Goal: Task Accomplishment & Management: Complete application form

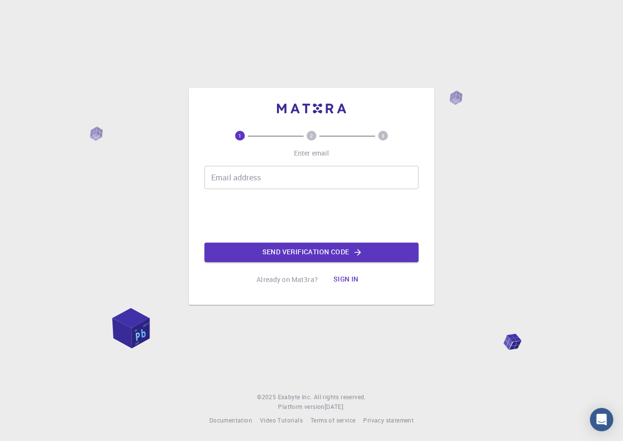
click at [255, 176] on input "Email address" at bounding box center [311, 177] width 214 height 23
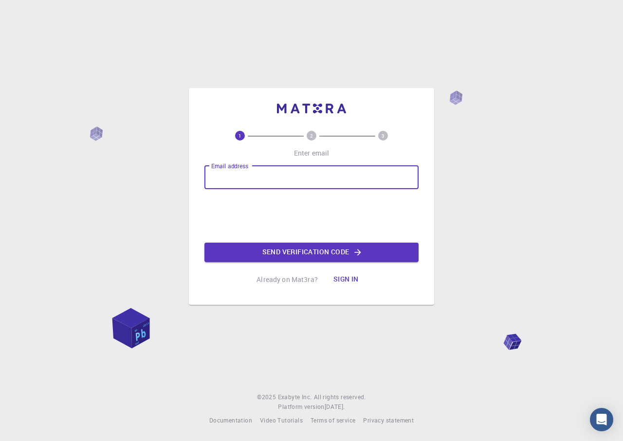
type input "d"
type input "[EMAIL_ADDRESS][DOMAIN_NAME]"
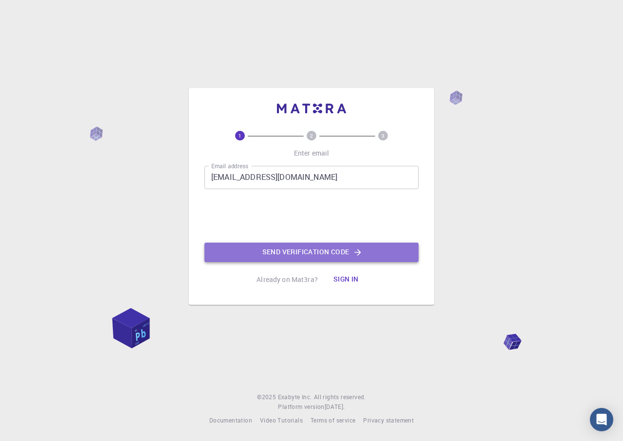
click at [288, 251] on button "Send verification code" at bounding box center [311, 252] width 214 height 19
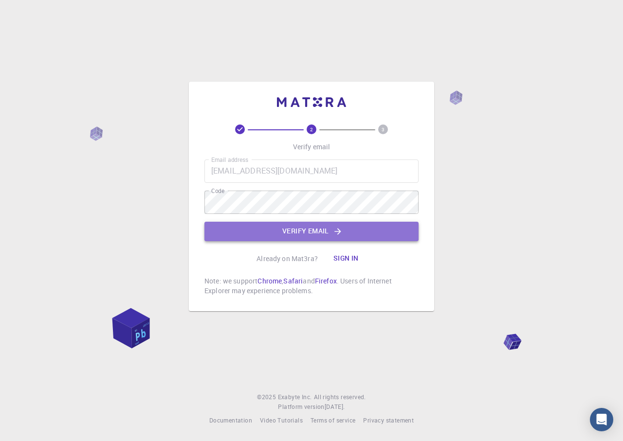
click at [308, 234] on button "Verify email" at bounding box center [311, 231] width 214 height 19
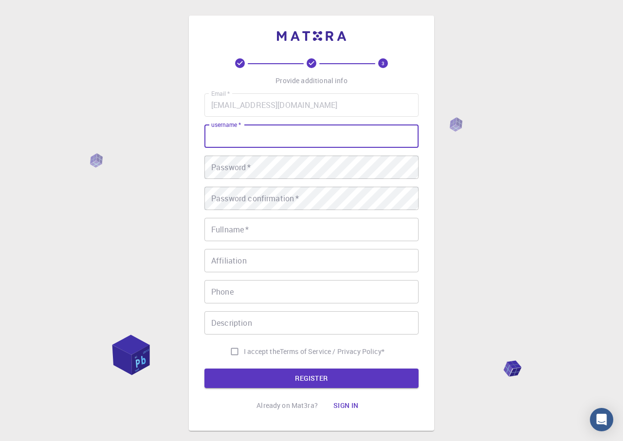
click at [258, 136] on input "username   *" at bounding box center [311, 136] width 214 height 23
type input "So50"
click at [252, 228] on input "Fullname   *" at bounding box center [311, 229] width 214 height 23
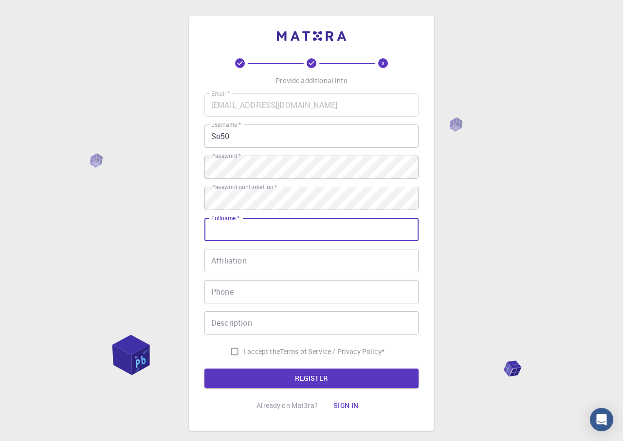
click at [249, 235] on input "Fullname   *" at bounding box center [311, 229] width 214 height 23
type input "[PERSON_NAME]"
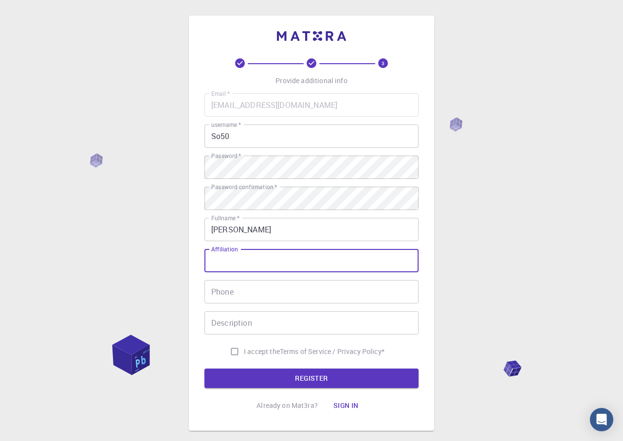
click at [231, 259] on input "Affiliation" at bounding box center [311, 260] width 214 height 23
type input "descubrimientos"
click at [221, 295] on input "Phone" at bounding box center [311, 291] width 214 height 23
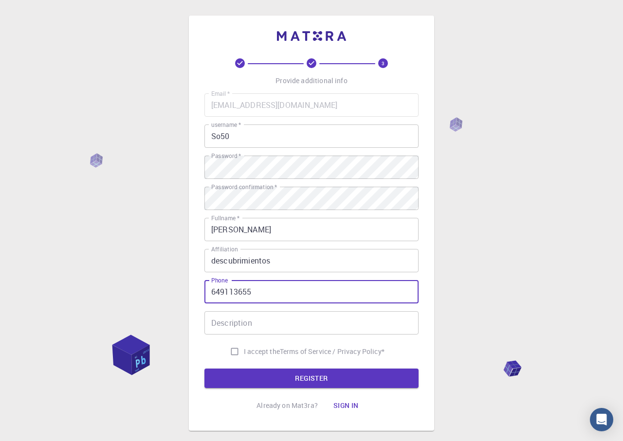
type input "649113655"
click at [244, 322] on input "Description" at bounding box center [311, 322] width 214 height 23
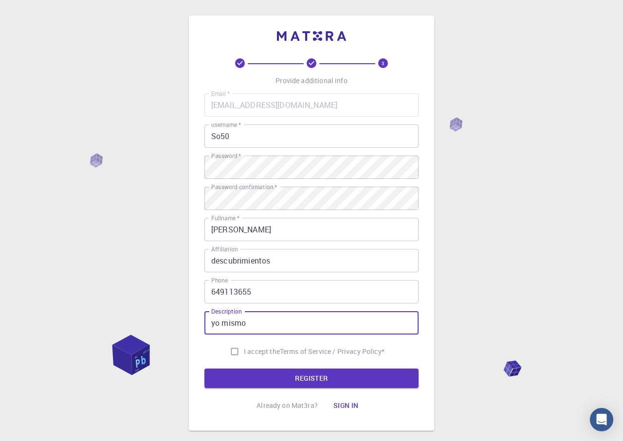
type input "yo mismo"
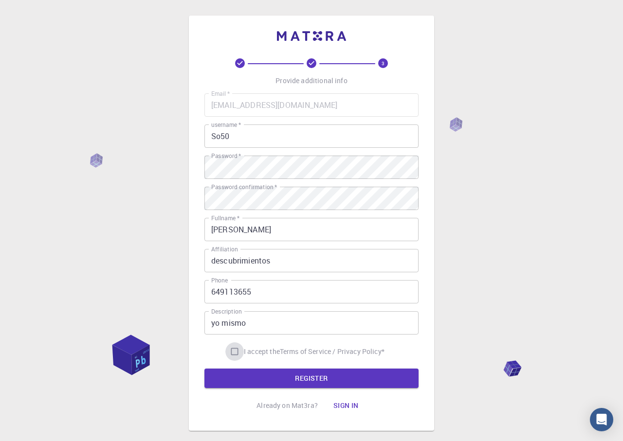
click at [231, 352] on input "I accept the Terms of Service / Privacy Policy *" at bounding box center [234, 352] width 18 height 18
checkbox input "true"
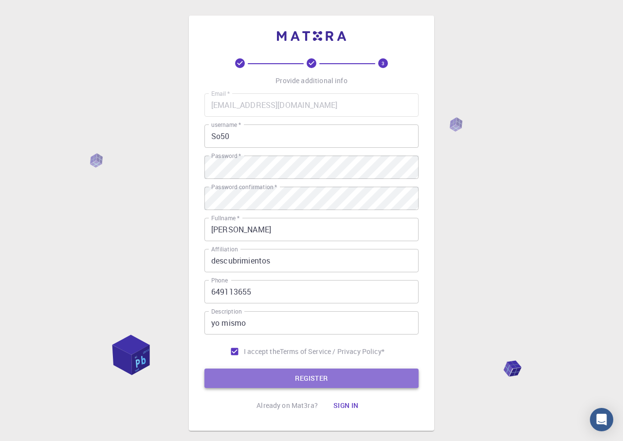
click at [328, 385] on button "REGISTER" at bounding box center [311, 378] width 214 height 19
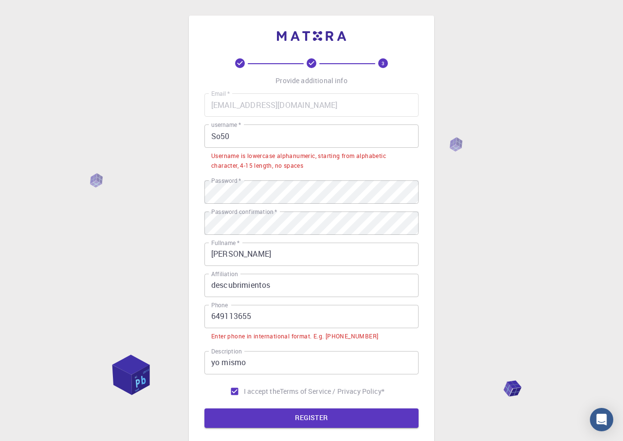
click at [214, 317] on input "649113655" at bounding box center [311, 316] width 214 height 23
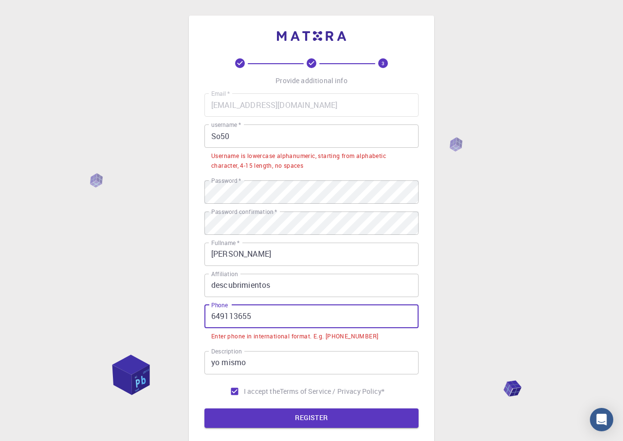
click at [214, 321] on input "649113655" at bounding box center [311, 316] width 214 height 23
click at [209, 319] on input "649113655" at bounding box center [311, 316] width 214 height 23
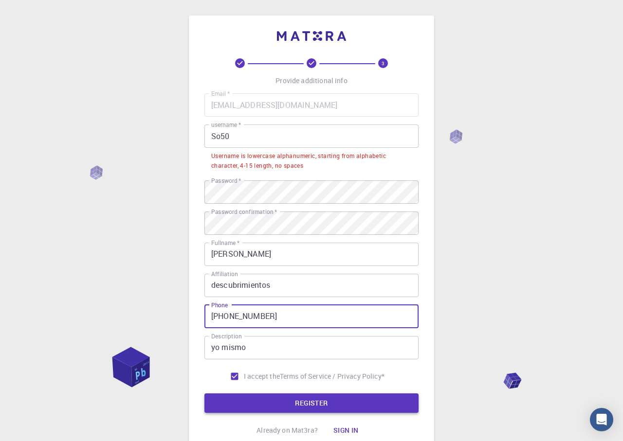
type input "[PHONE_NUMBER]"
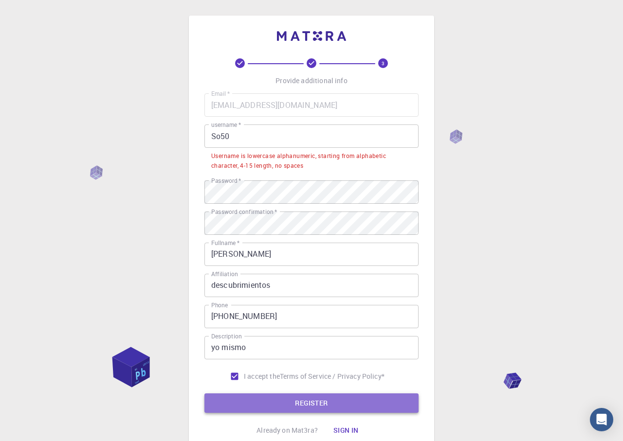
click at [319, 404] on button "REGISTER" at bounding box center [311, 403] width 214 height 19
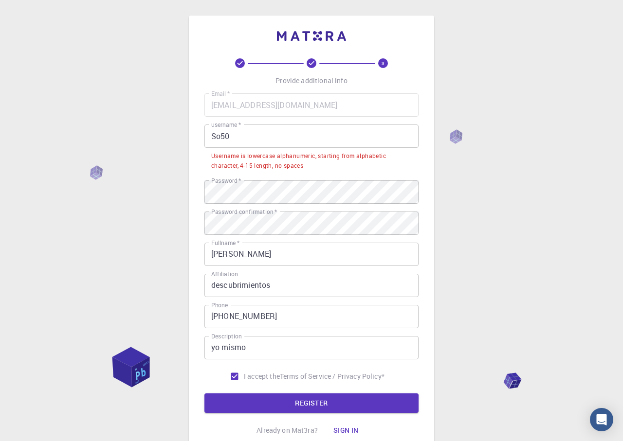
click at [355, 435] on button "Sign in" at bounding box center [346, 430] width 41 height 19
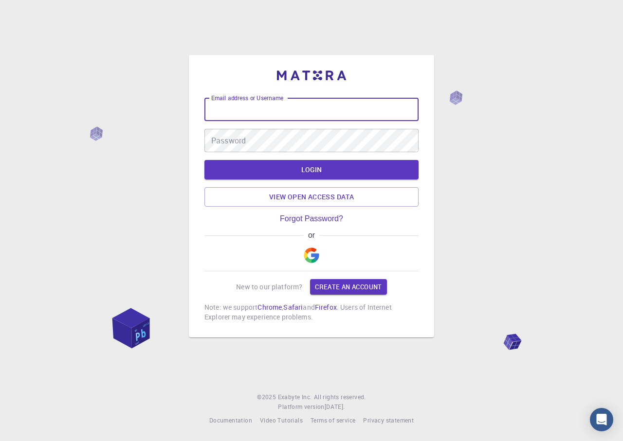
click at [241, 104] on input "Email address or Username" at bounding box center [311, 109] width 214 height 23
type input "[EMAIL_ADDRESS][DOMAIN_NAME]"
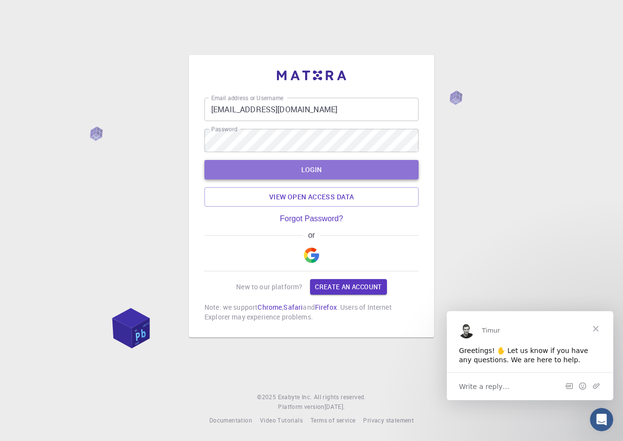
click at [314, 168] on button "LOGIN" at bounding box center [311, 169] width 214 height 19
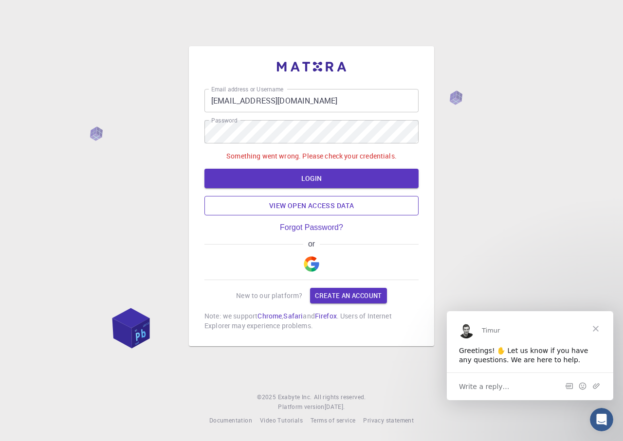
click at [327, 204] on link "View open access data" at bounding box center [311, 205] width 214 height 19
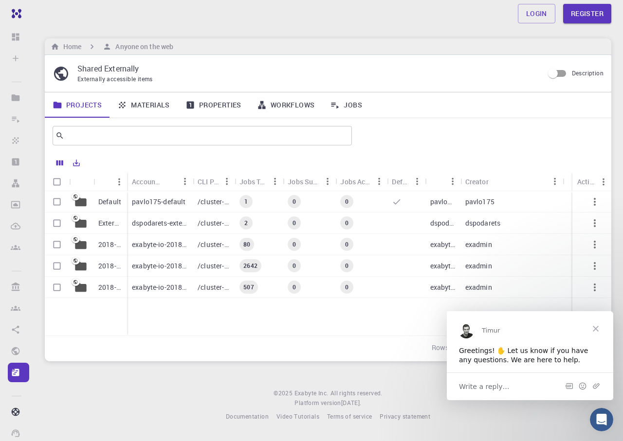
click at [595, 326] on span "Close" at bounding box center [595, 328] width 35 height 35
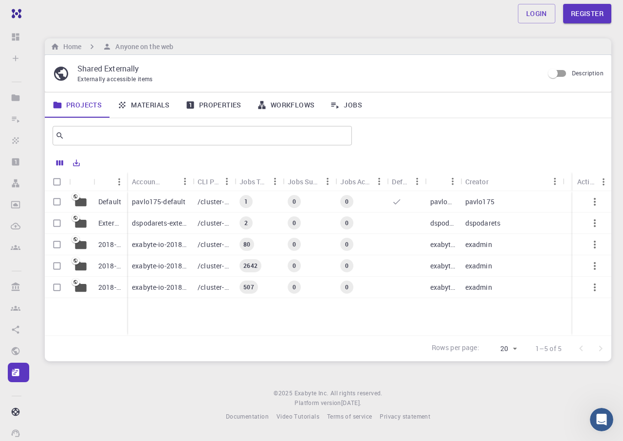
click at [157, 103] on link "Materials" at bounding box center [143, 104] width 68 height 25
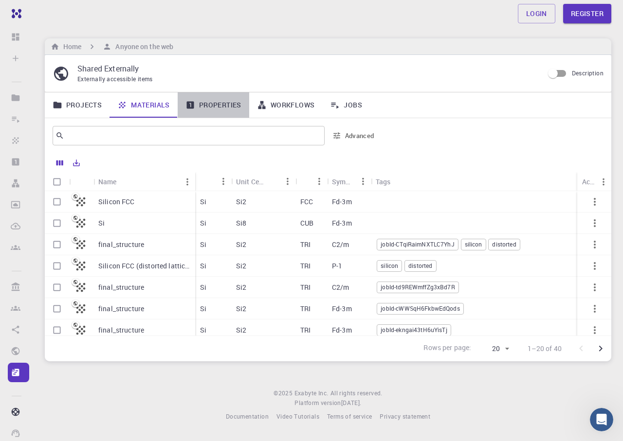
click at [219, 112] on link "Properties" at bounding box center [214, 104] width 72 height 25
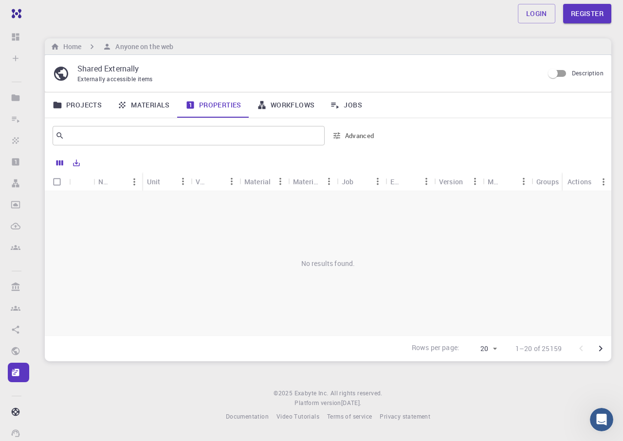
click at [354, 106] on link "Jobs" at bounding box center [346, 104] width 48 height 25
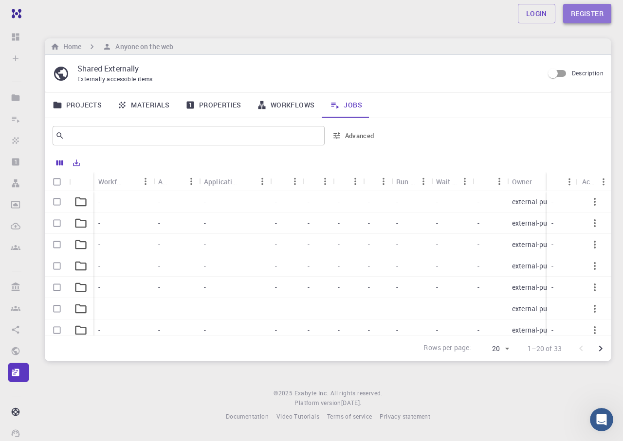
click at [586, 19] on link "Register" at bounding box center [587, 13] width 48 height 19
